Goal: Task Accomplishment & Management: Use online tool/utility

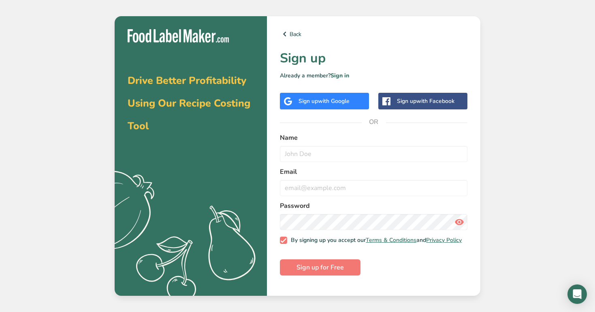
click at [328, 98] on span "with Google" at bounding box center [334, 101] width 32 height 8
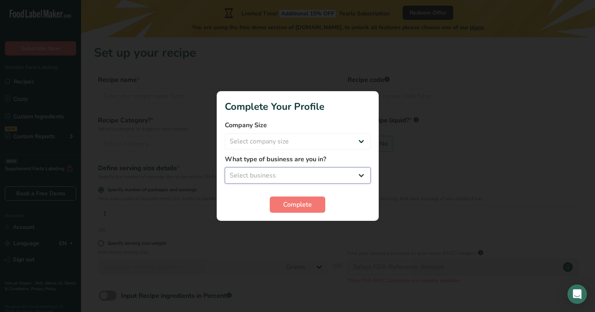
select select "8"
select select "1"
click at [292, 204] on span "Complete" at bounding box center [297, 205] width 29 height 10
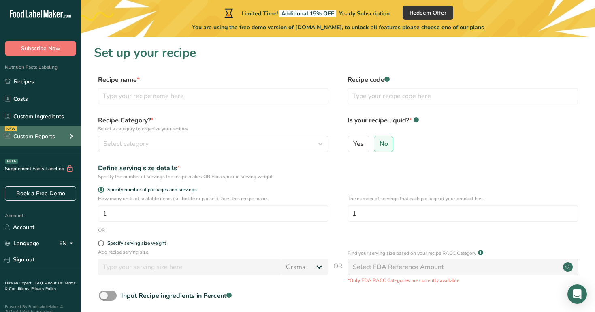
click at [59, 139] on div "NEW Custom Reports" at bounding box center [40, 136] width 81 height 20
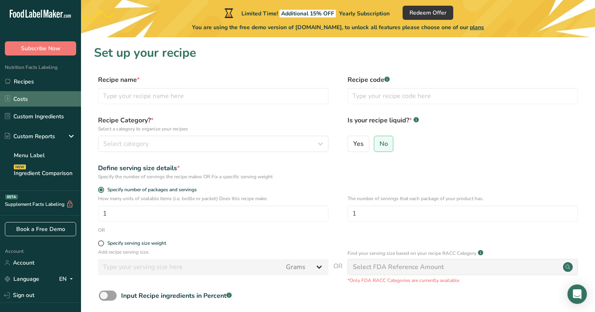
click at [51, 102] on link "Costs" at bounding box center [40, 98] width 81 height 15
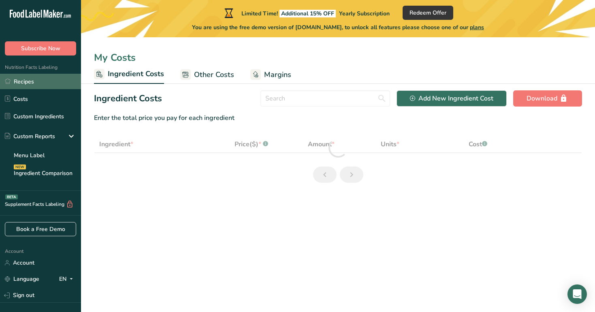
select select "1"
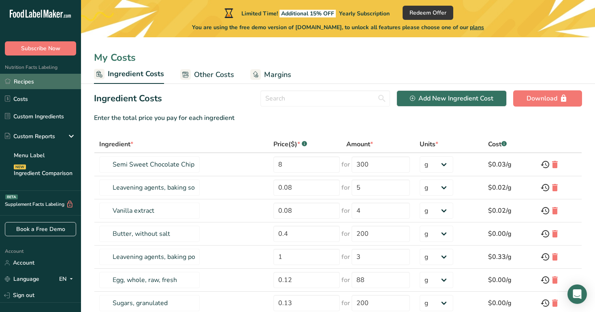
click at [46, 82] on link "Recipes" at bounding box center [40, 81] width 81 height 15
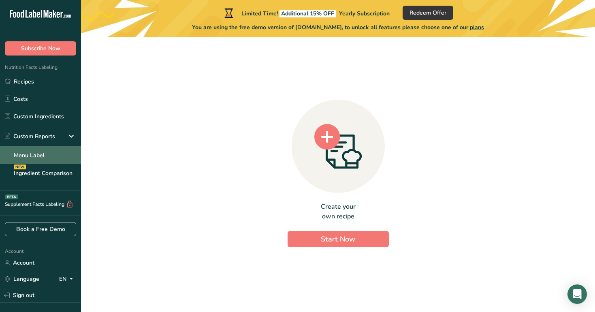
click at [45, 153] on link "Menu Label" at bounding box center [40, 155] width 81 height 18
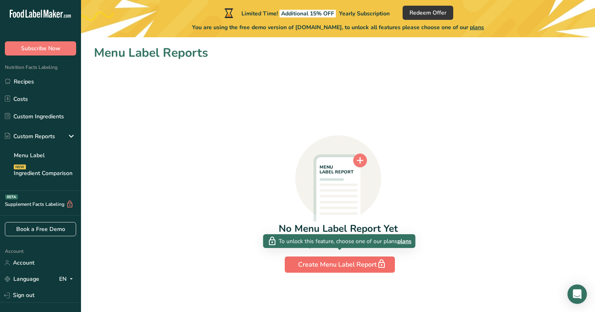
click at [308, 269] on div "Create Menu Label Report" at bounding box center [339, 264] width 83 height 11
click at [322, 256] on button "Create Menu Label Report" at bounding box center [340, 264] width 110 height 16
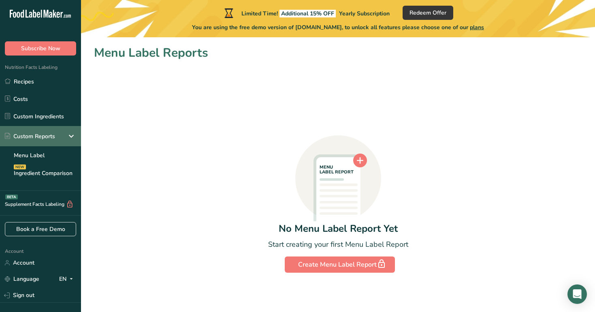
click at [49, 138] on div "Custom Reports" at bounding box center [30, 136] width 50 height 9
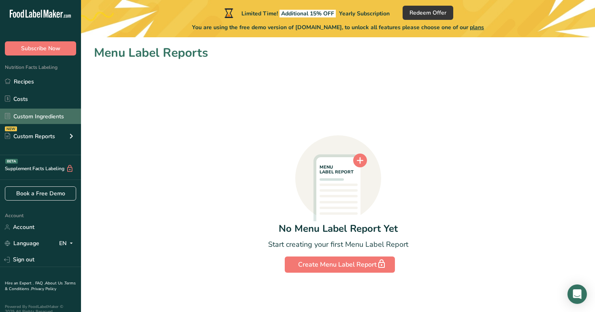
click at [47, 120] on link "Custom Ingredients" at bounding box center [40, 116] width 81 height 15
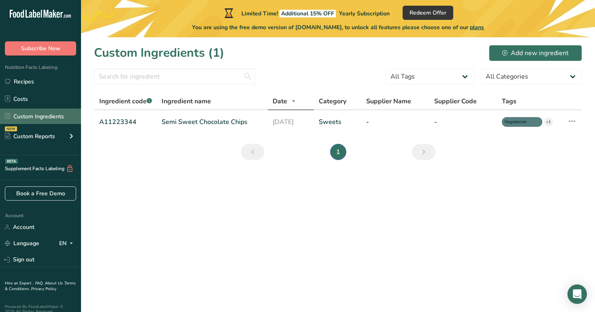
click at [49, 115] on link "Custom Ingredients" at bounding box center [40, 116] width 81 height 15
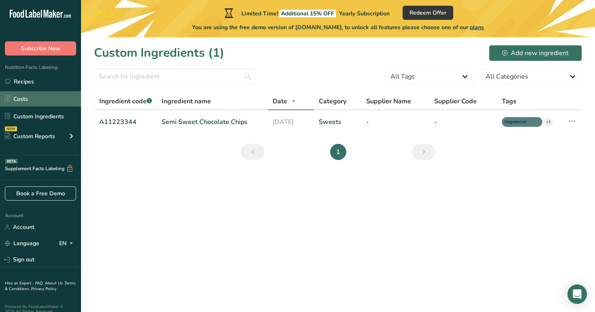
click at [51, 96] on link "Costs" at bounding box center [40, 98] width 81 height 15
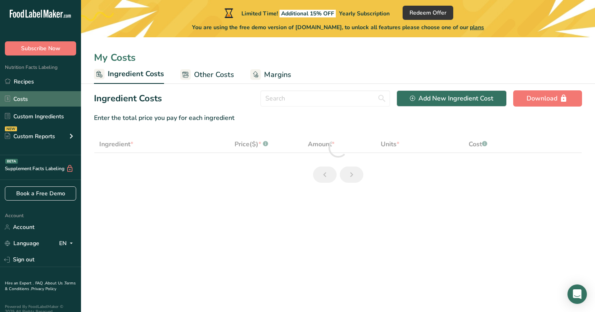
select select "1"
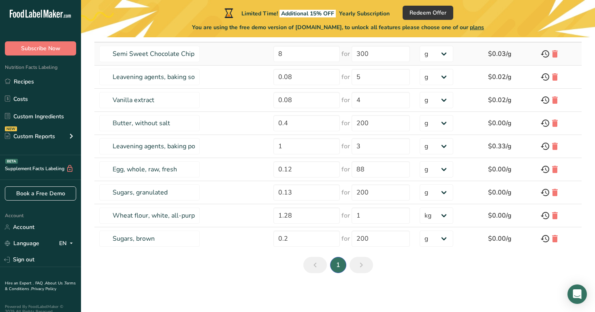
scroll to position [111, 0]
